Goal: Task Accomplishment & Management: Use online tool/utility

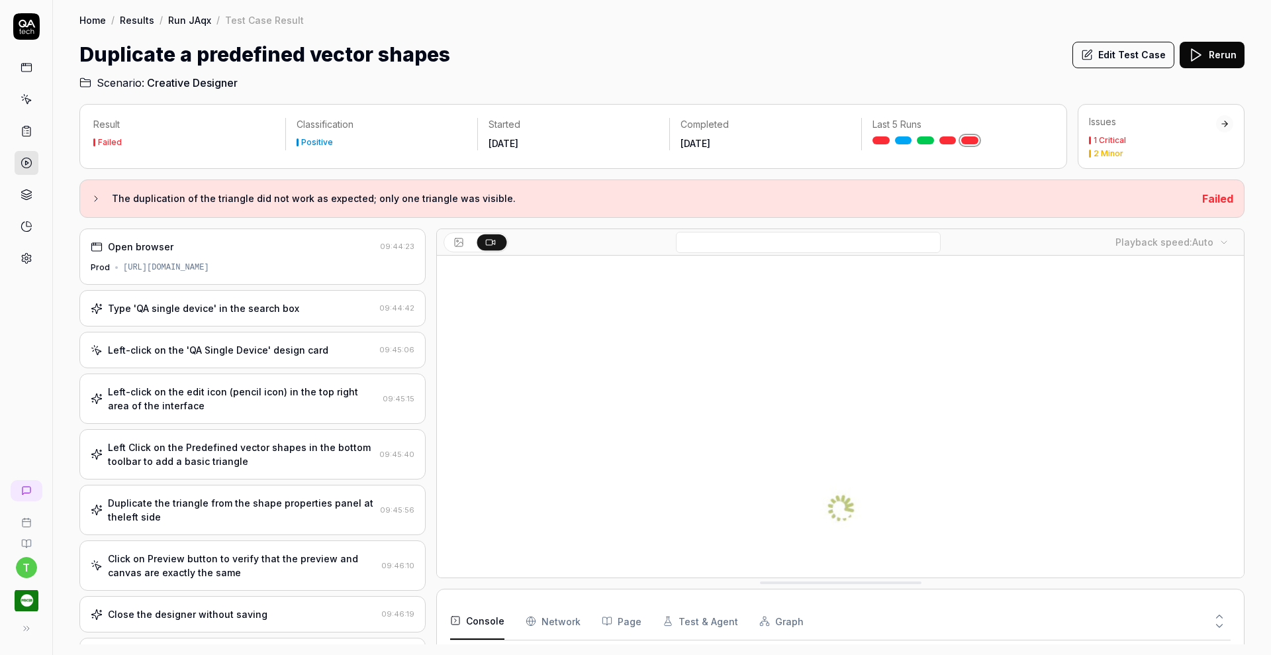
scroll to position [171, 0]
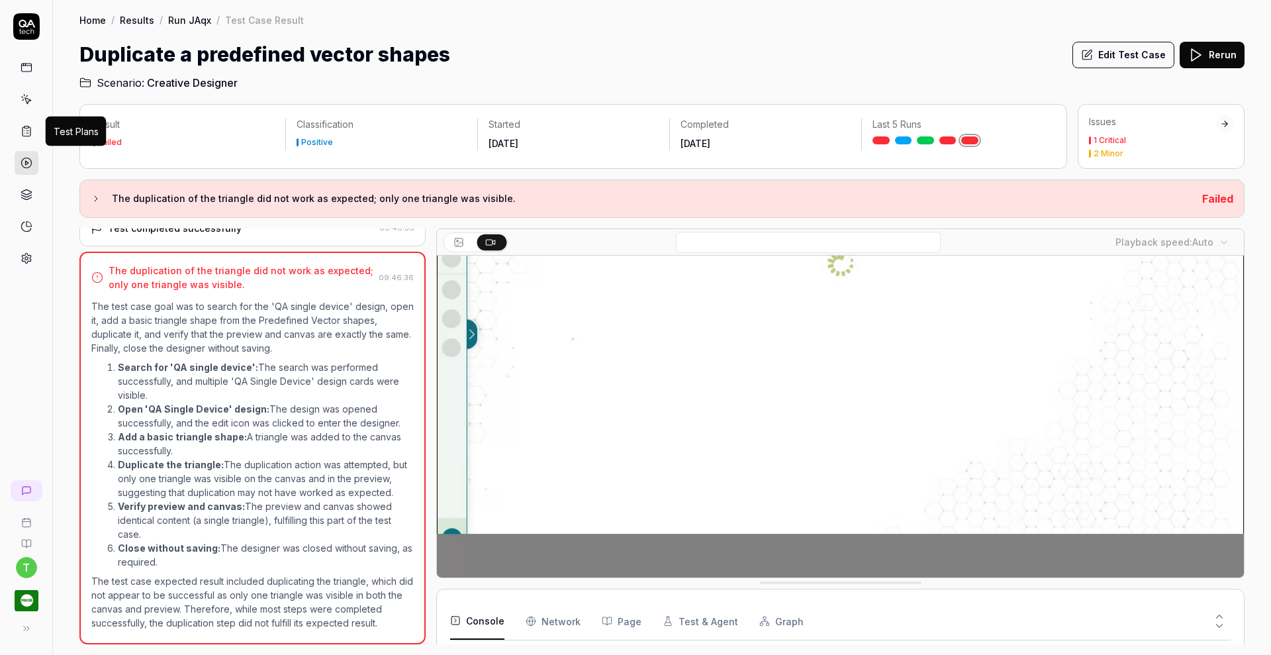
click at [27, 126] on icon at bounding box center [27, 131] width 12 height 12
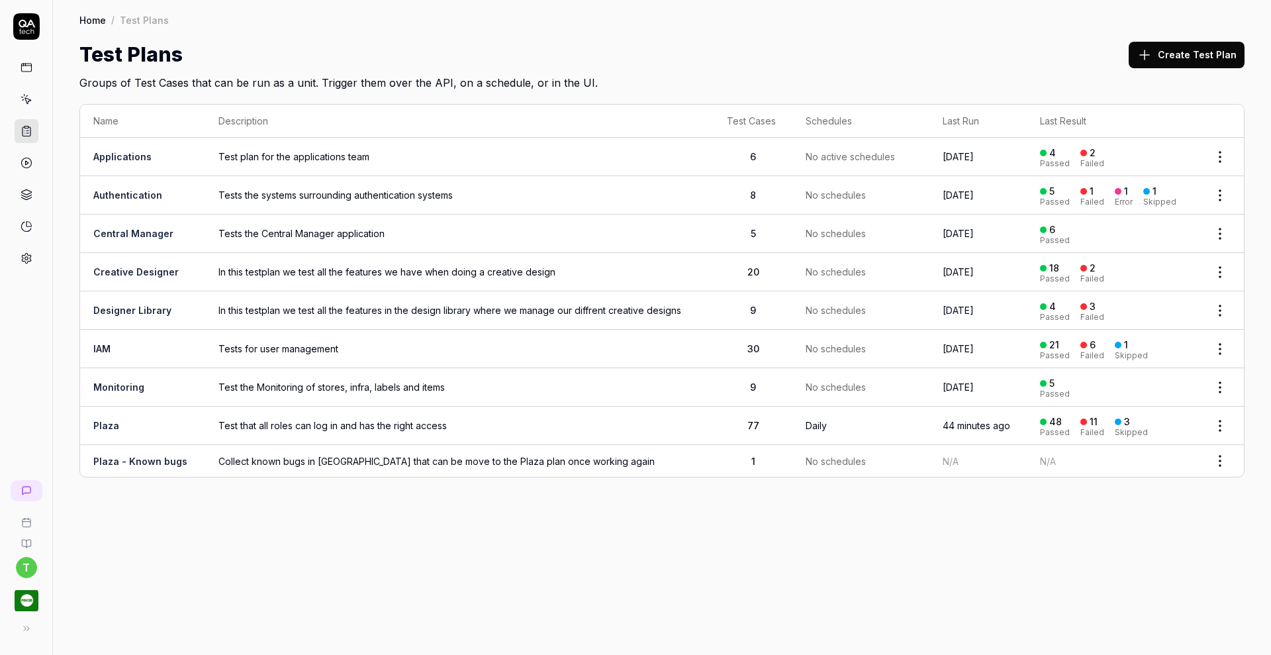
click at [123, 266] on link "Creative Designer" at bounding box center [135, 271] width 85 height 11
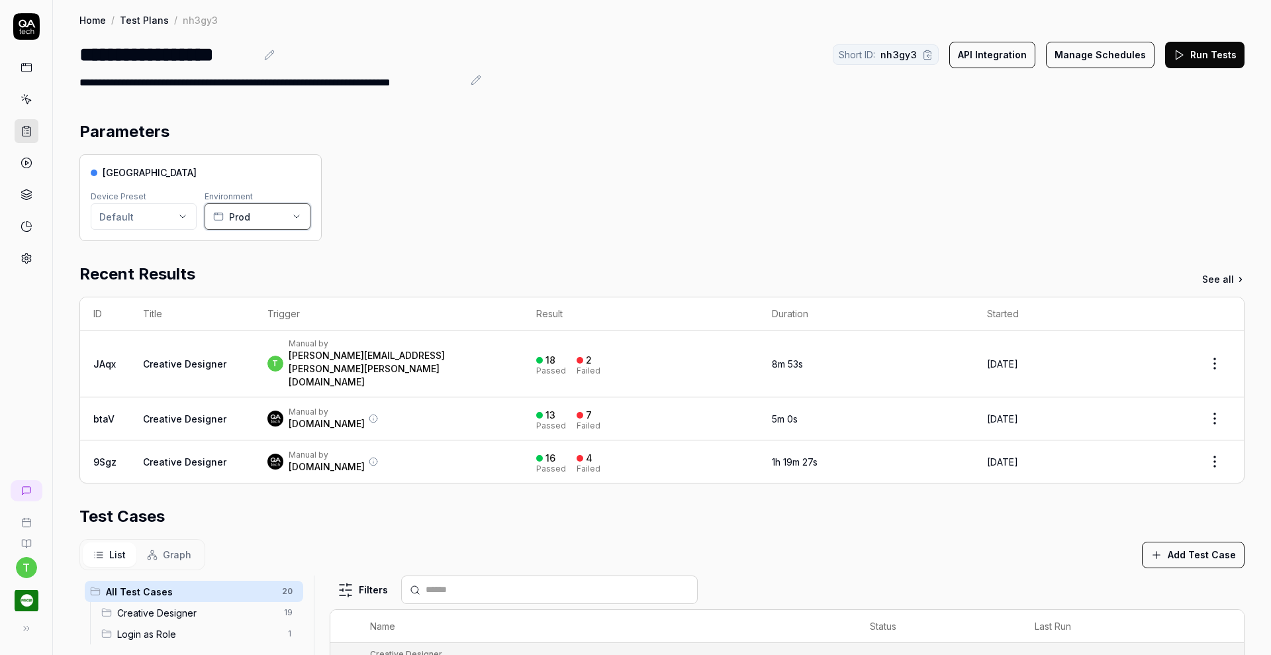
click at [300, 216] on icon "button" at bounding box center [296, 216] width 11 height 11
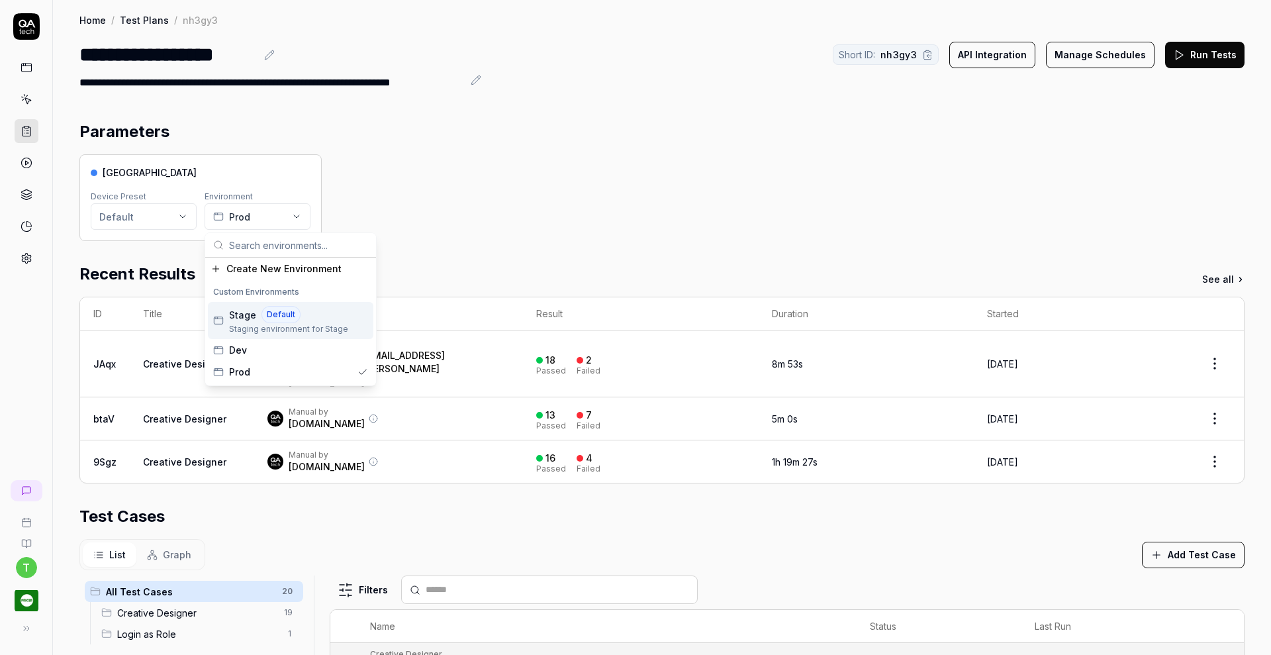
click at [257, 315] on div "Stage Default" at bounding box center [288, 314] width 119 height 17
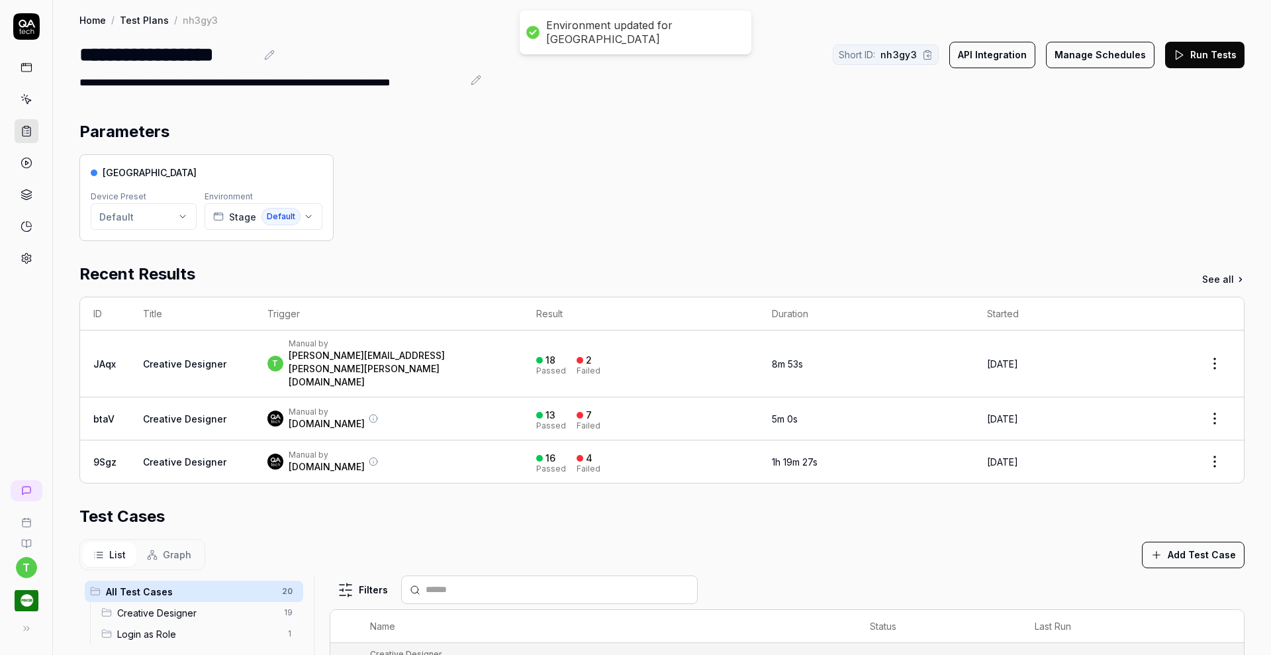
click at [600, 201] on div "Pricer Plaza Device Preset Default Environment Stage Default" at bounding box center [661, 197] width 1165 height 87
click at [1183, 55] on button "Run Tests" at bounding box center [1204, 55] width 79 height 26
